Goal: Task Accomplishment & Management: Use online tool/utility

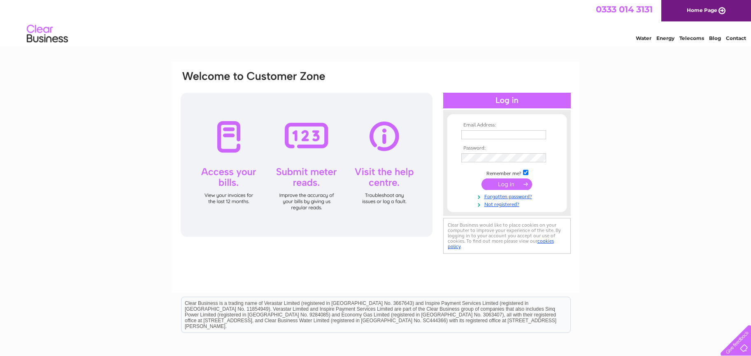
type input "daniel.mcmeeken135@btinternet.com"
click at [510, 184] on input "submit" at bounding box center [507, 184] width 51 height 12
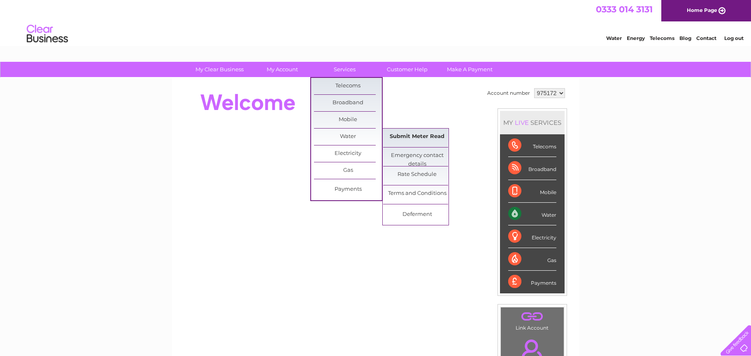
click at [401, 135] on link "Submit Meter Read" at bounding box center [417, 136] width 68 height 16
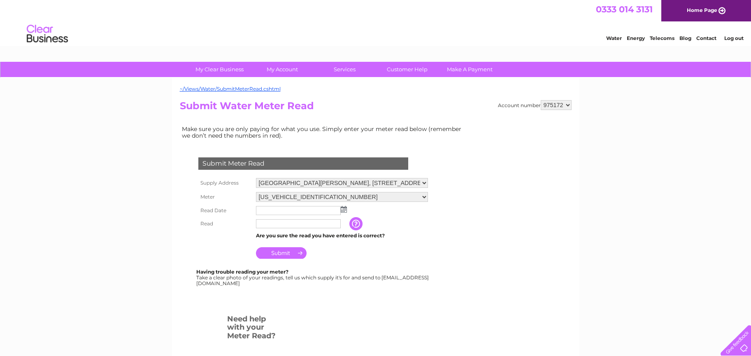
click at [345, 208] on img at bounding box center [344, 209] width 6 height 7
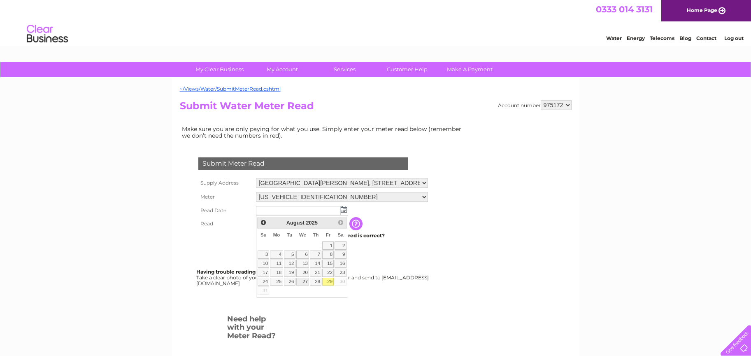
click at [306, 281] on link "27" at bounding box center [302, 281] width 13 height 8
type input "[DATE]"
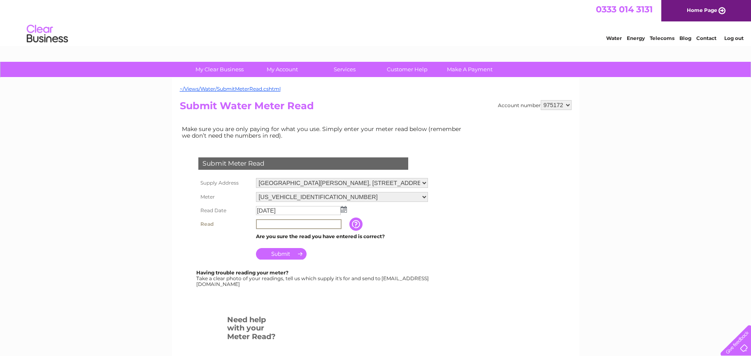
click at [273, 222] on input "text" at bounding box center [299, 224] width 86 height 10
type input "00546"
click at [279, 252] on input "Submit" at bounding box center [281, 254] width 51 height 12
